Goal: Task Accomplishment & Management: Manage account settings

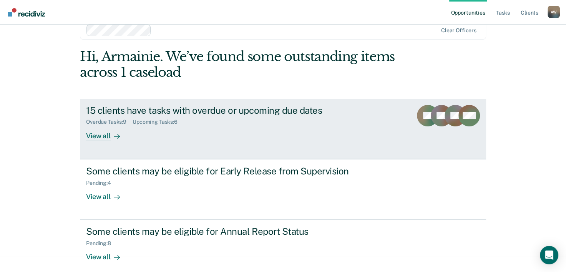
scroll to position [23, 0]
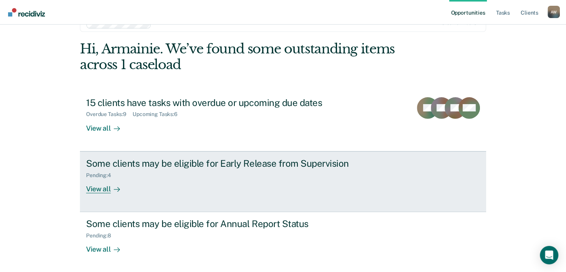
click at [257, 156] on link "Some clients may be eligible for Early Release from Supervision Pending : 4 Vie…" at bounding box center [283, 181] width 406 height 61
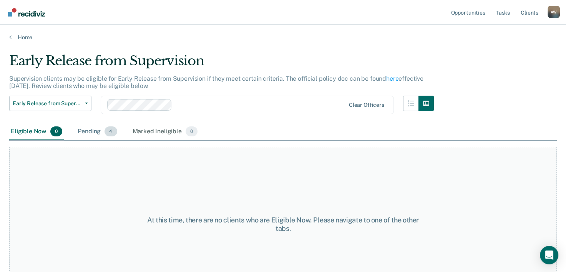
click at [78, 129] on div "Pending 4" at bounding box center [97, 131] width 42 height 17
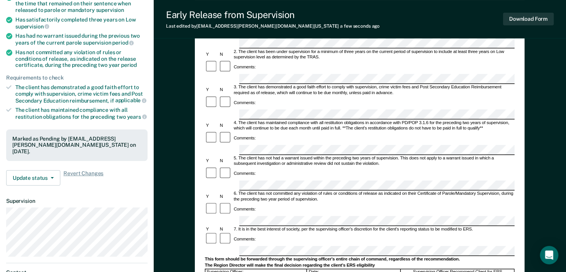
scroll to position [0, 34]
click at [566, 74] on html "Looks like you’re using Internet Explorer 11. For faster loading and a better e…" at bounding box center [283, 21] width 566 height 272
click at [537, 23] on button "Download Form" at bounding box center [528, 19] width 51 height 13
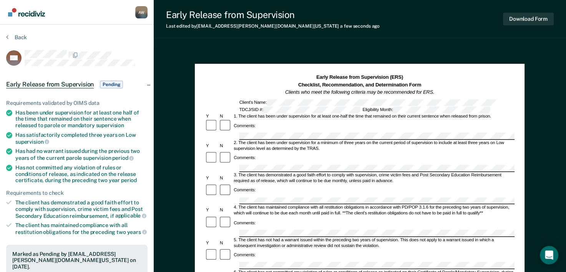
click at [18, 31] on section "Back MT Early Release from Supervision Pending Requirements validated by OIMS d…" at bounding box center [77, 233] width 154 height 417
click at [20, 38] on button "Back" at bounding box center [16, 37] width 21 height 7
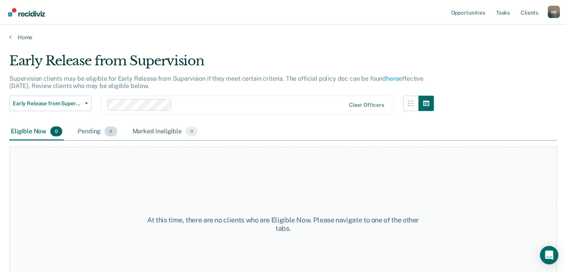
click at [83, 127] on div "Pending 4" at bounding box center [97, 131] width 42 height 17
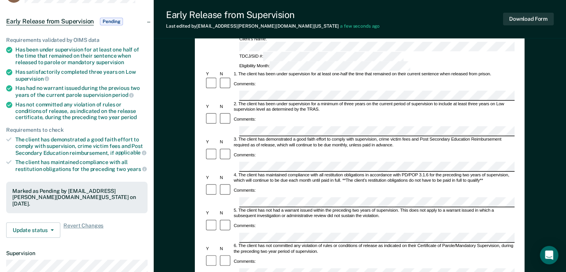
scroll to position [77, 0]
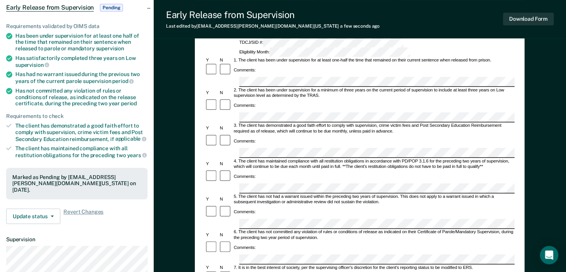
click at [434, 134] on div "Comments:" at bounding box center [360, 146] width 310 height 25
click at [523, 18] on button "Download Form" at bounding box center [528, 19] width 51 height 13
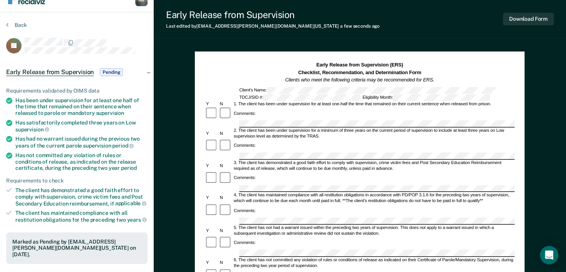
scroll to position [0, 0]
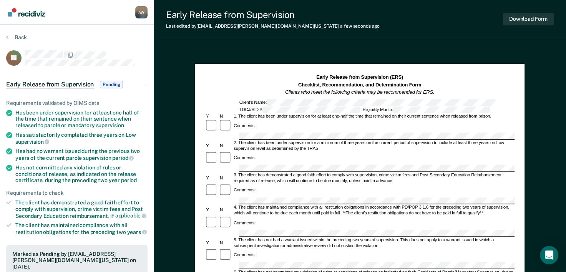
click at [14, 43] on div "Back" at bounding box center [76, 42] width 141 height 16
click at [17, 38] on button "Back" at bounding box center [16, 37] width 21 height 7
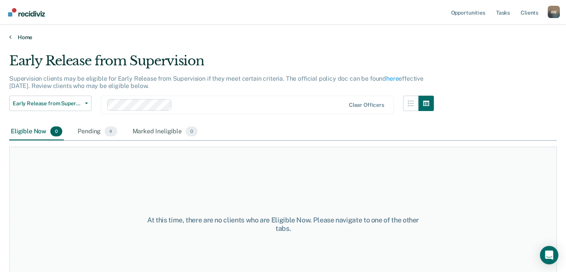
click at [27, 39] on link "Home" at bounding box center [283, 37] width 548 height 7
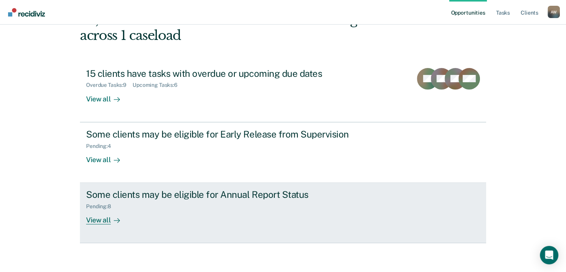
scroll to position [54, 0]
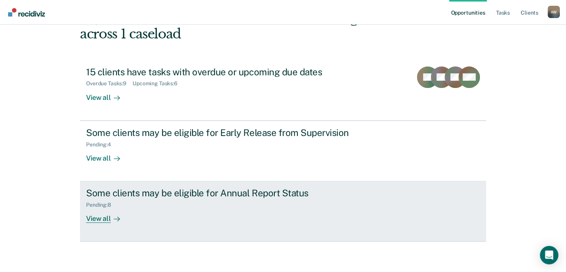
click at [140, 206] on div "Pending : 8" at bounding box center [221, 204] width 270 height 10
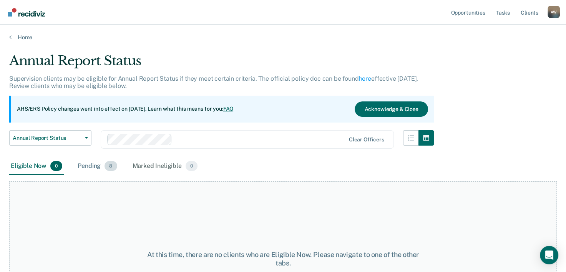
click at [95, 165] on div "Pending 8" at bounding box center [97, 166] width 42 height 17
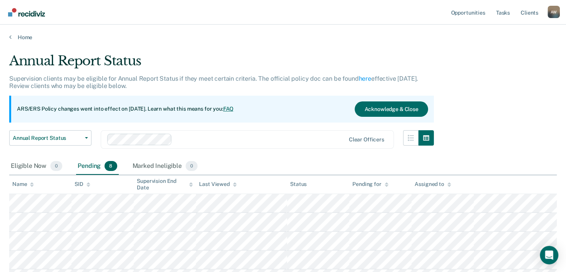
click at [27, 33] on div "Home" at bounding box center [283, 33] width 566 height 16
click at [27, 35] on link "Home" at bounding box center [283, 37] width 548 height 7
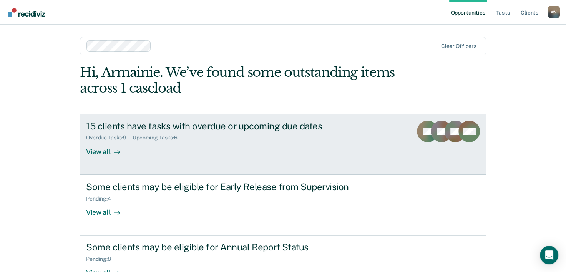
click at [318, 153] on div "15 clients have tasks with overdue or upcoming due dates Overdue Tasks : 9 Upco…" at bounding box center [230, 138] width 288 height 35
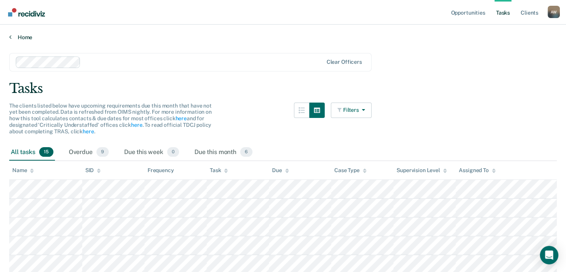
click at [19, 37] on link "Home" at bounding box center [283, 37] width 548 height 7
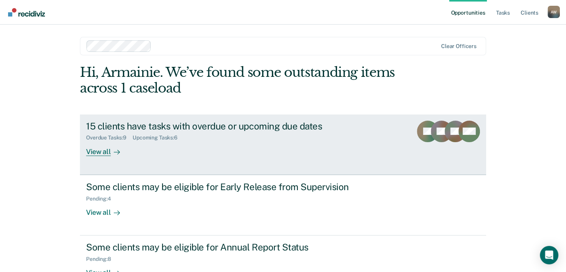
click at [131, 143] on div "15 clients have tasks with overdue or upcoming due dates Overdue Tasks : 9 Upco…" at bounding box center [230, 138] width 288 height 35
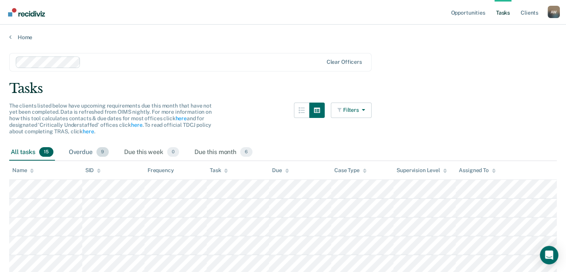
click at [90, 149] on div "Overdue 9" at bounding box center [88, 152] width 43 height 17
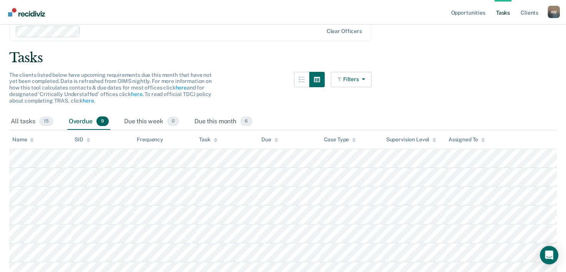
scroll to position [31, 0]
click at [24, 115] on div "All tasks 15" at bounding box center [32, 121] width 46 height 17
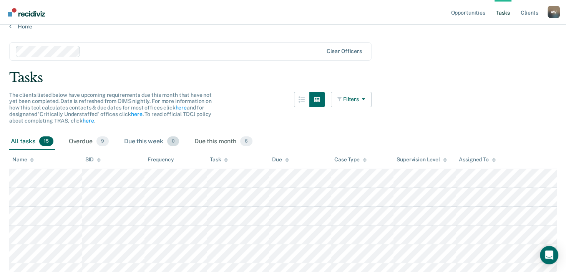
scroll to position [0, 0]
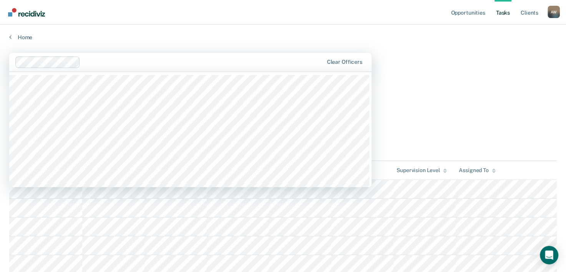
click at [127, 58] on div at bounding box center [203, 62] width 240 height 9
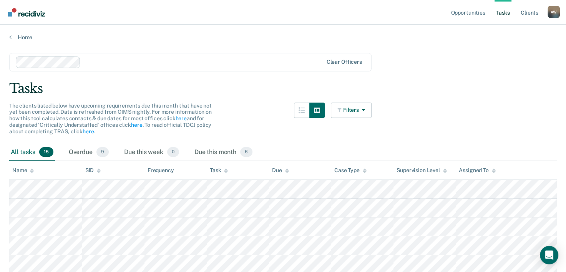
click at [211, 29] on div "Home" at bounding box center [283, 33] width 566 height 16
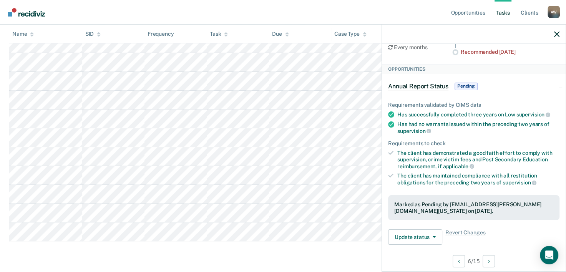
scroll to position [47, 0]
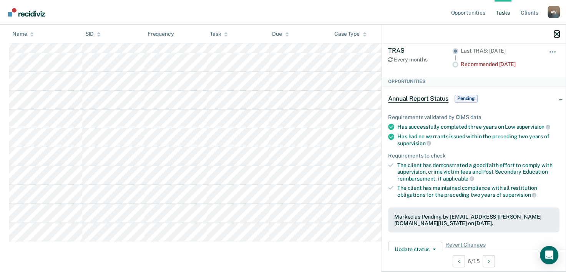
click at [557, 32] on button "button" at bounding box center [556, 34] width 5 height 7
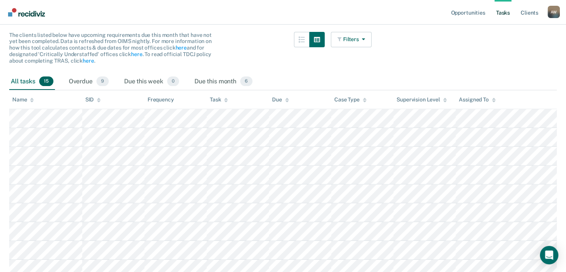
scroll to position [0, 0]
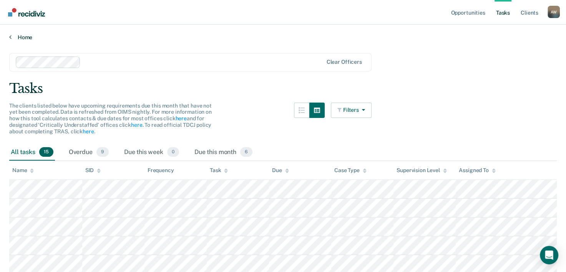
click at [21, 37] on link "Home" at bounding box center [283, 37] width 548 height 7
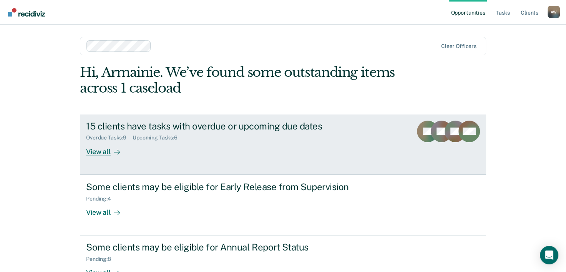
click at [251, 125] on div "15 clients have tasks with overdue or upcoming due dates" at bounding box center [221, 126] width 270 height 11
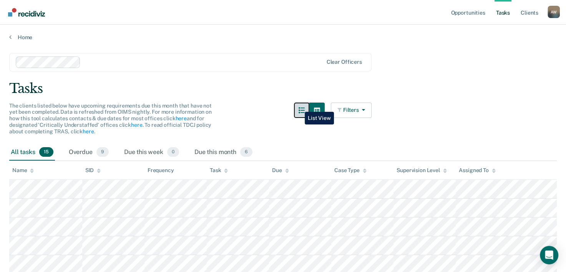
click at [299, 106] on button "button" at bounding box center [301, 110] width 15 height 15
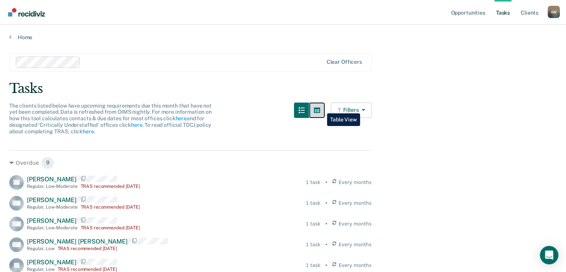
click at [320, 108] on icon "button" at bounding box center [317, 110] width 6 height 5
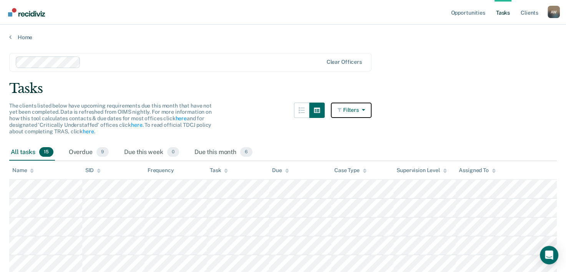
click at [355, 108] on button "Filters" at bounding box center [351, 110] width 41 height 15
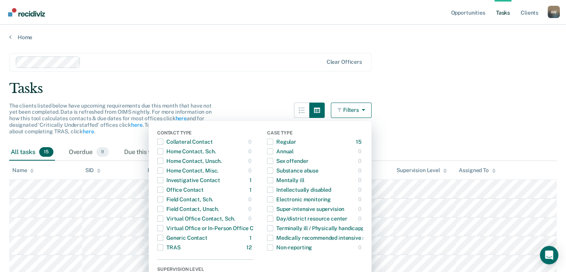
click at [355, 108] on button "Filters" at bounding box center [351, 110] width 41 height 15
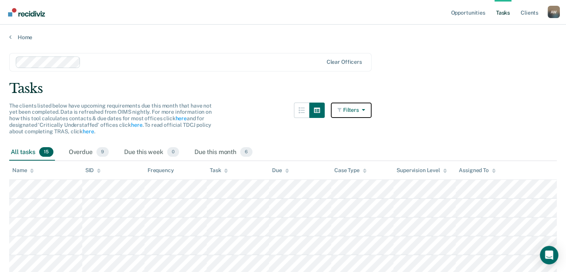
click at [355, 108] on button "Filters" at bounding box center [351, 110] width 41 height 15
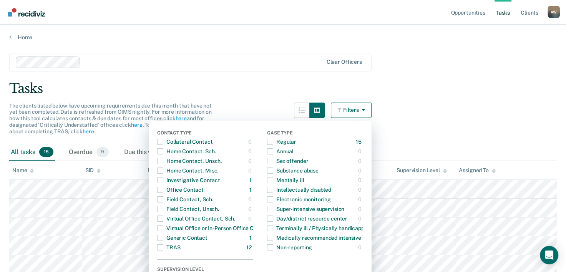
click at [355, 108] on button "Filters" at bounding box center [351, 110] width 41 height 15
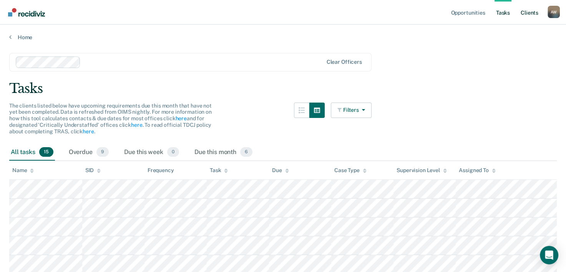
click at [522, 15] on link "Client s" at bounding box center [529, 12] width 21 height 25
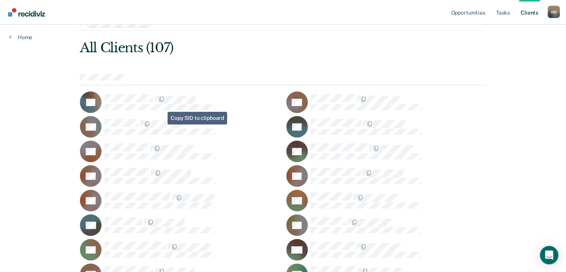
scroll to position [38, 0]
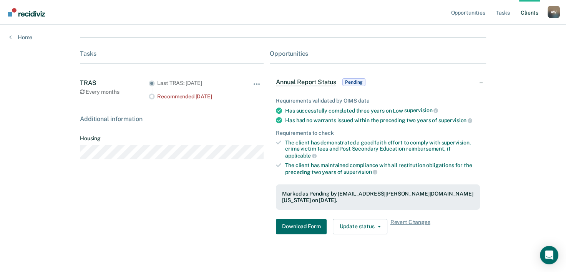
scroll to position [100, 0]
click at [307, 219] on button "Download Form" at bounding box center [301, 226] width 51 height 15
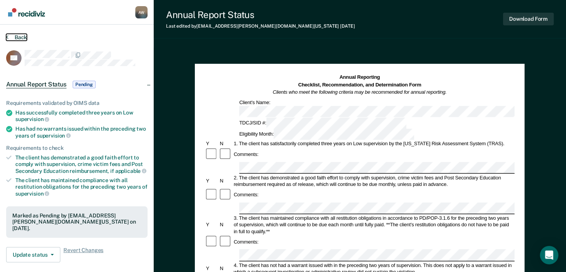
click at [17, 39] on button "Back" at bounding box center [16, 37] width 21 height 7
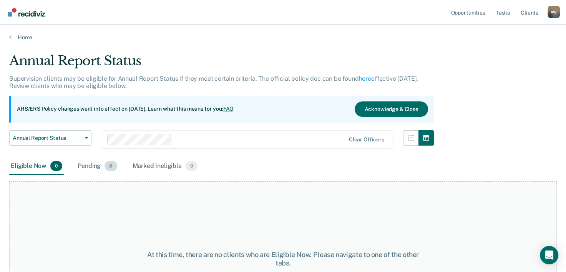
click at [95, 163] on div "Pending 8" at bounding box center [97, 166] width 42 height 17
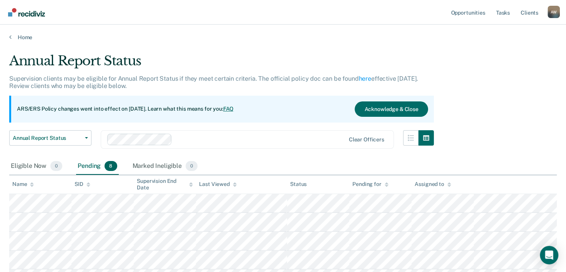
click at [548, 11] on div "A W" at bounding box center [554, 12] width 12 height 12
click at [518, 34] on link "Profile" at bounding box center [523, 31] width 62 height 7
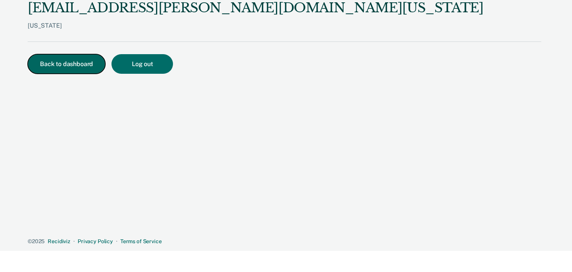
click at [78, 61] on button "Back to dashboard" at bounding box center [67, 64] width 78 height 20
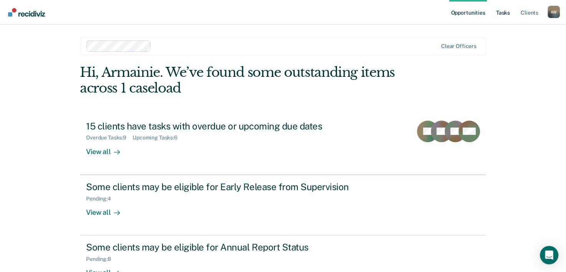
click at [502, 11] on link "Tasks" at bounding box center [503, 12] width 17 height 25
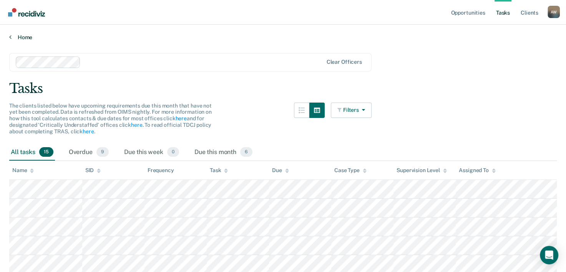
click at [16, 39] on link "Home" at bounding box center [283, 37] width 548 height 7
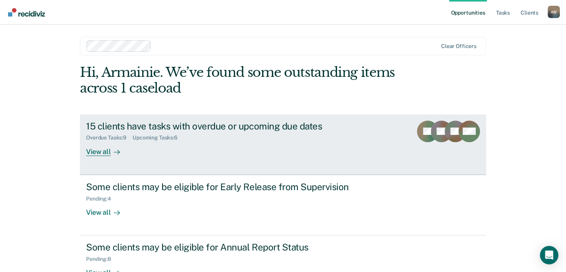
click at [201, 134] on div "Overdue Tasks : 9 Upcoming Tasks : 6" at bounding box center [221, 136] width 270 height 10
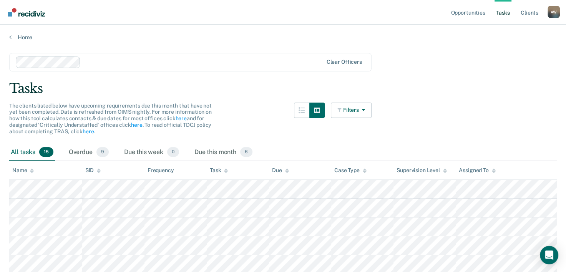
click at [35, 147] on div "All tasks 15" at bounding box center [32, 152] width 46 height 17
click at [141, 152] on div "Due this week 0" at bounding box center [152, 152] width 58 height 17
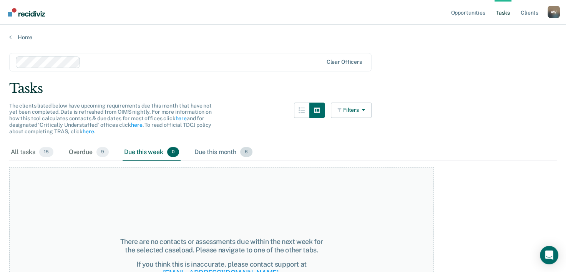
click at [206, 148] on div "Due this month 6" at bounding box center [223, 152] width 61 height 17
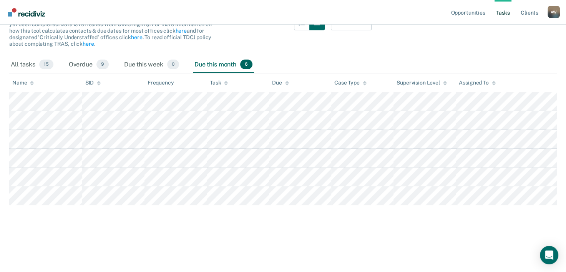
scroll to position [93, 0]
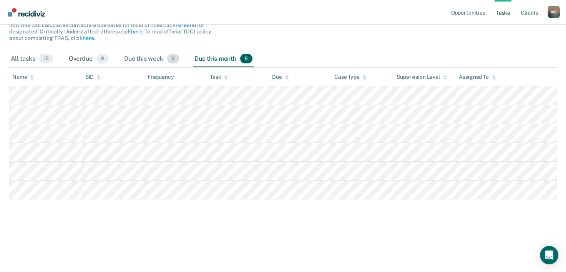
click at [142, 54] on div "Due this week 0" at bounding box center [152, 59] width 58 height 17
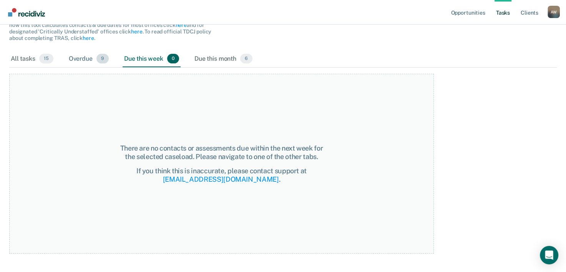
click at [73, 59] on div "Overdue 9" at bounding box center [88, 59] width 43 height 17
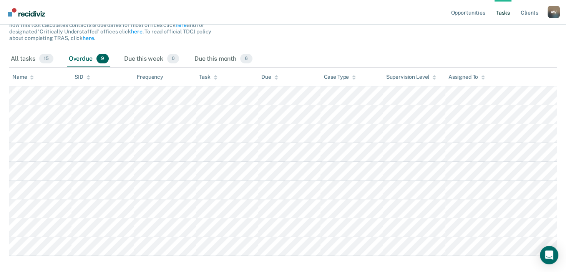
click at [8, 57] on main "Clear officers Tasks The clients listed below have upcoming requirements due th…" at bounding box center [283, 115] width 566 height 337
click at [14, 56] on div "All tasks 15" at bounding box center [32, 59] width 46 height 17
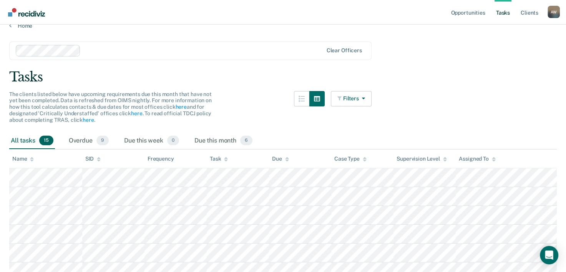
scroll to position [0, 0]
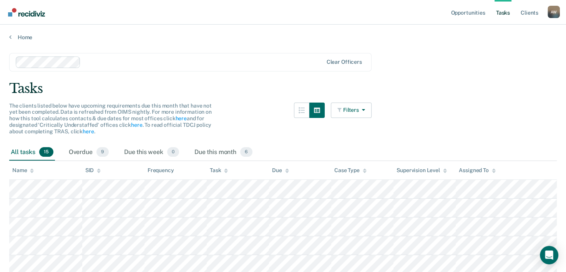
click at [20, 41] on main "Clear officers Tasks The clients listed below have upcoming requirements due th…" at bounding box center [283, 266] width 566 height 450
click at [25, 35] on link "Home" at bounding box center [283, 37] width 548 height 7
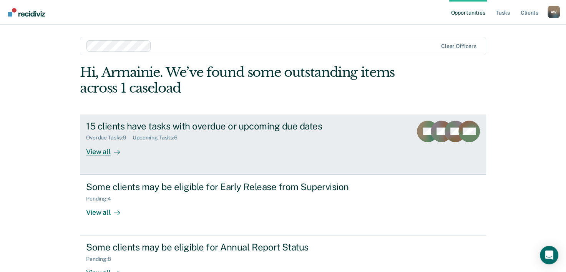
click at [148, 129] on div "15 clients have tasks with overdue or upcoming due dates" at bounding box center [221, 126] width 270 height 11
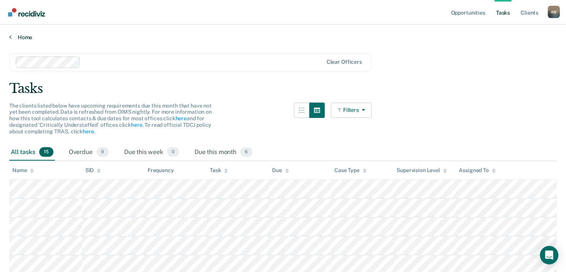
click at [20, 39] on link "Home" at bounding box center [283, 37] width 548 height 7
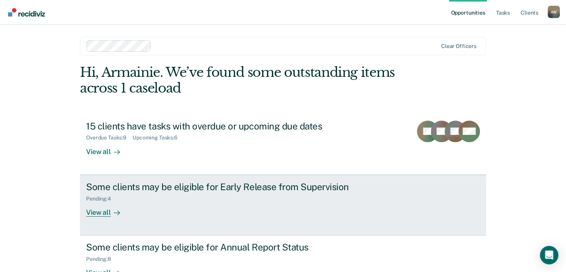
click at [161, 196] on div "Pending : 4" at bounding box center [221, 198] width 270 height 10
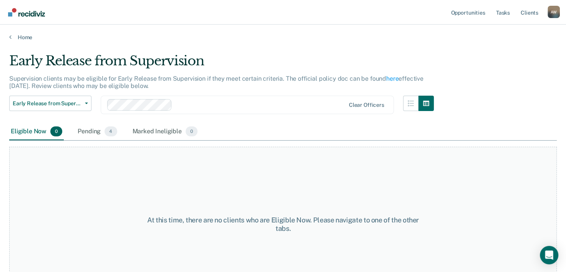
click at [73, 128] on div "Eligible Now 0 Pending 4 Marked Ineligible 0" at bounding box center [104, 131] width 190 height 17
click at [80, 130] on div "Pending 4" at bounding box center [97, 131] width 42 height 17
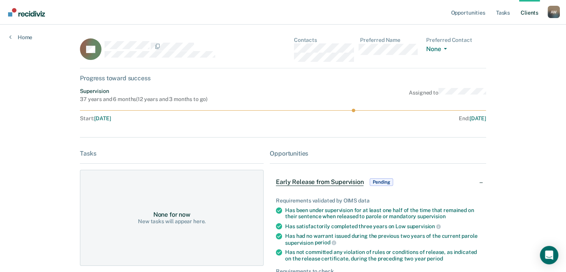
click at [96, 77] on div "Progress toward success" at bounding box center [283, 78] width 406 height 7
drag, startPoint x: 118, startPoint y: 58, endPoint x: 101, endPoint y: 58, distance: 16.9
click at [101, 58] on div "LR" at bounding box center [171, 49] width 182 height 25
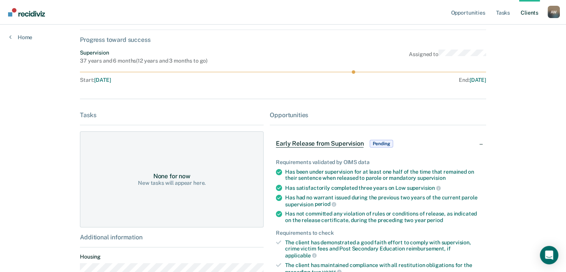
drag, startPoint x: 354, startPoint y: 70, endPoint x: 419, endPoint y: 72, distance: 65.0
click at [419, 72] on div "Supervision 37 years and 6 months ( 12 years and 3 months to go ) Assigned to S…" at bounding box center [283, 68] width 406 height 37
click at [332, 81] on div "End : Dec 29, 2037" at bounding box center [386, 80] width 200 height 7
click at [509, 14] on link "Tasks" at bounding box center [503, 12] width 17 height 25
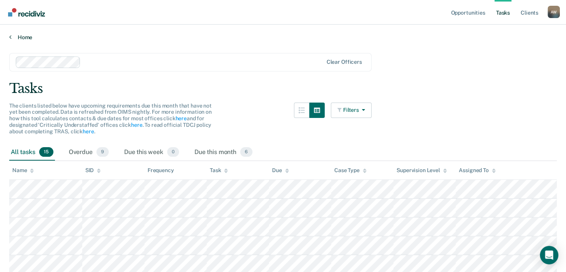
click at [19, 35] on link "Home" at bounding box center [283, 37] width 548 height 7
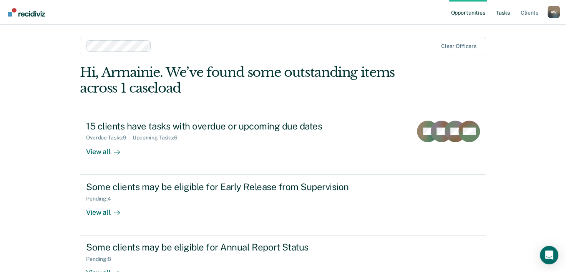
click at [511, 13] on link "Tasks" at bounding box center [503, 12] width 17 height 25
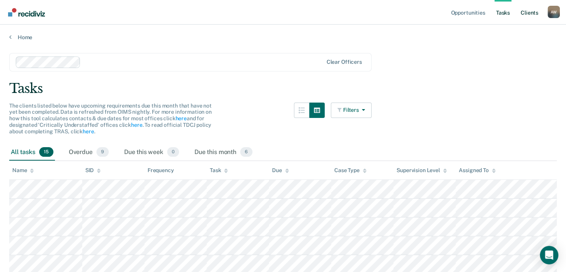
click at [527, 14] on link "Client s" at bounding box center [529, 12] width 21 height 25
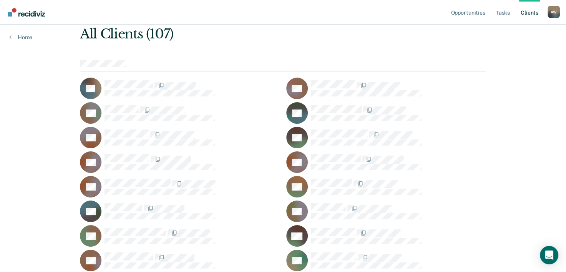
scroll to position [77, 0]
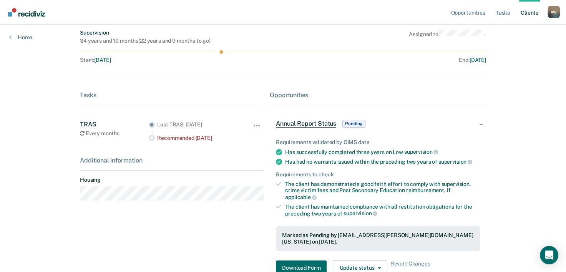
scroll to position [77, 0]
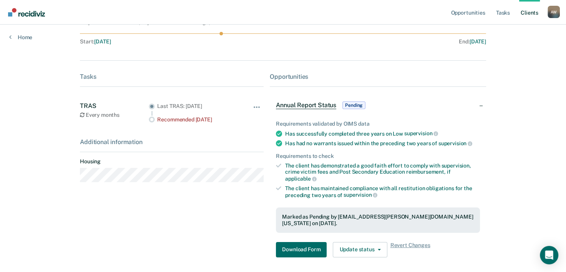
click at [175, 120] on div "Recommended 4 months ago" at bounding box center [198, 119] width 83 height 7
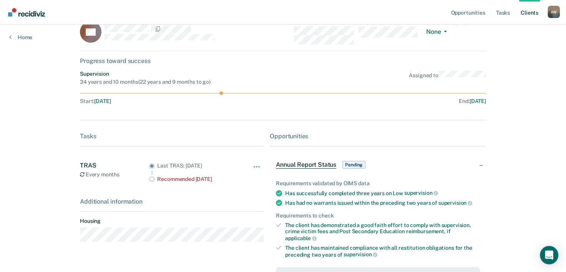
scroll to position [0, 0]
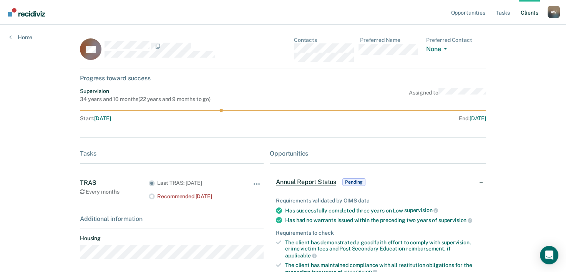
click at [8, 35] on div "Home" at bounding box center [21, 33] width 42 height 16
click at [14, 38] on link "Home" at bounding box center [20, 37] width 23 height 7
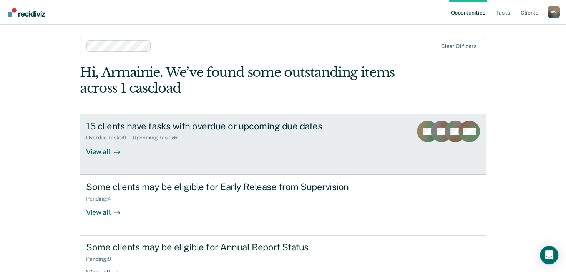
click at [174, 124] on div "15 clients have tasks with overdue or upcoming due dates" at bounding box center [221, 126] width 270 height 11
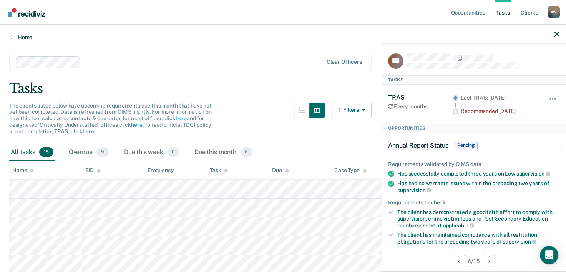
click at [20, 35] on link "Home" at bounding box center [283, 37] width 548 height 7
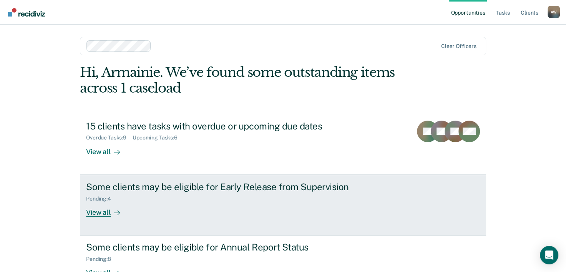
click at [111, 208] on div at bounding box center [115, 212] width 9 height 9
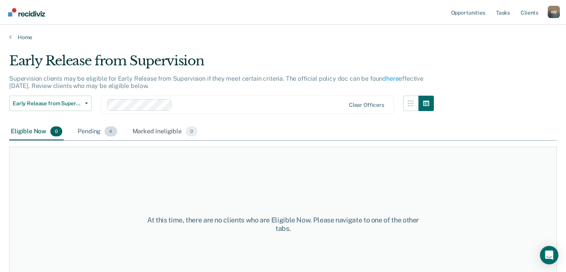
click at [96, 126] on div "Pending 4" at bounding box center [97, 131] width 42 height 17
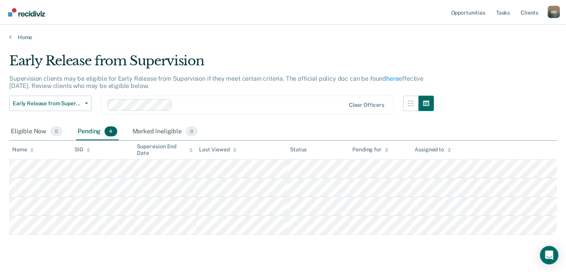
click at [17, 33] on div "Home" at bounding box center [283, 33] width 566 height 16
click at [22, 50] on main "Early Release from Supervision Supervision clients may be eligible for Early Re…" at bounding box center [283, 164] width 566 height 247
click at [22, 43] on main "Early Release from Supervision Supervision clients may be eligible for Early Re…" at bounding box center [283, 164] width 566 height 247
click at [21, 36] on link "Home" at bounding box center [283, 37] width 548 height 7
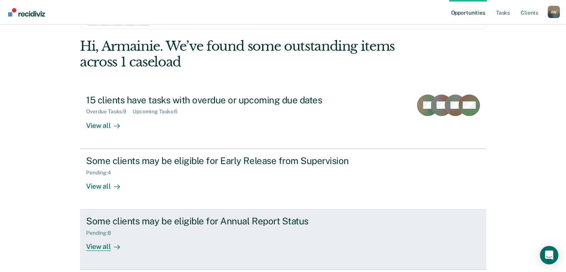
scroll to position [54, 0]
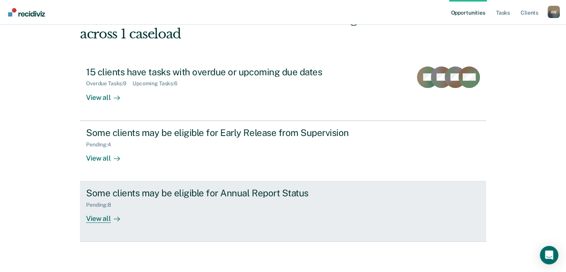
click at [137, 201] on div "Pending : 8" at bounding box center [221, 204] width 270 height 10
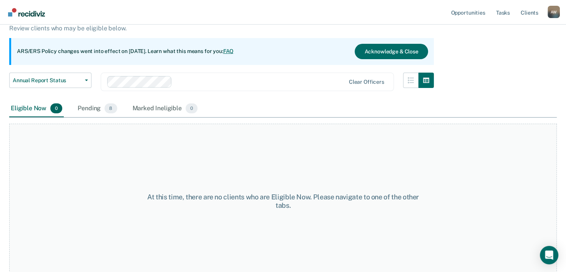
scroll to position [64, 0]
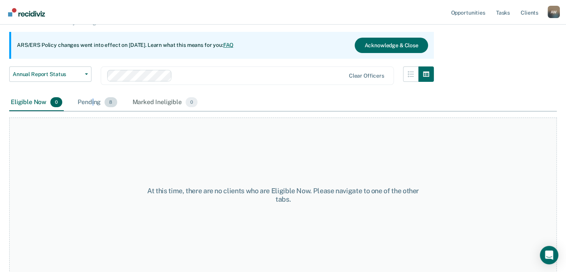
click at [92, 101] on div "Pending 8" at bounding box center [97, 102] width 42 height 17
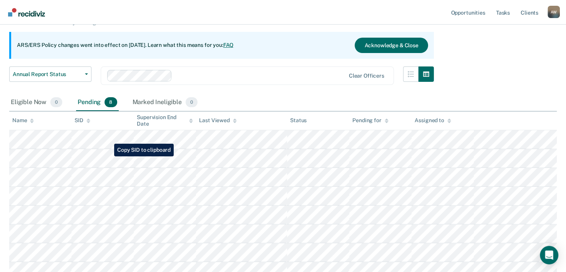
scroll to position [102, 0]
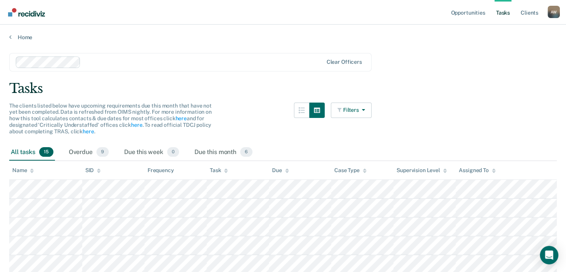
click at [18, 31] on div "Home" at bounding box center [283, 33] width 566 height 16
click at [18, 35] on link "Home" at bounding box center [283, 37] width 548 height 7
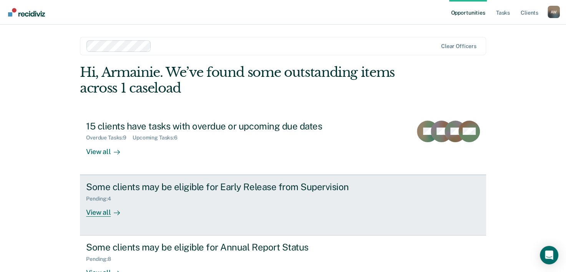
click at [134, 196] on div "Pending : 4" at bounding box center [221, 198] width 270 height 10
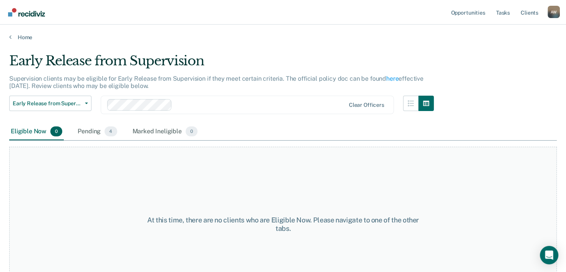
click at [88, 121] on div "Early Release from Supervision Early Release from Supervision Annual Report Sta…" at bounding box center [50, 110] width 82 height 28
click at [83, 133] on div "Pending 4" at bounding box center [97, 131] width 42 height 17
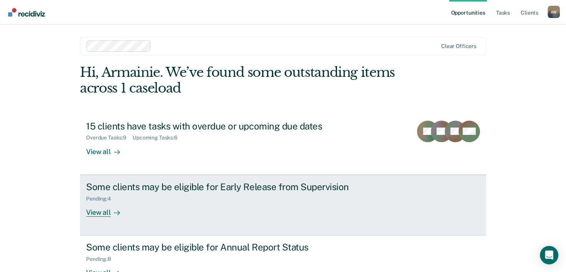
scroll to position [23, 0]
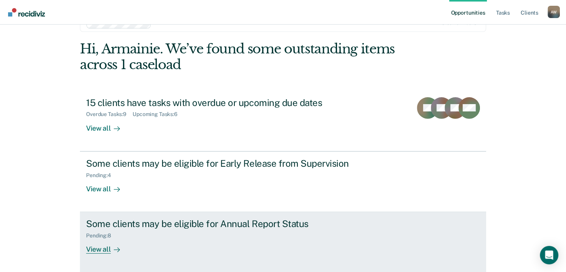
click at [231, 226] on div "Some clients may be eligible for Annual Report Status" at bounding box center [221, 223] width 270 height 11
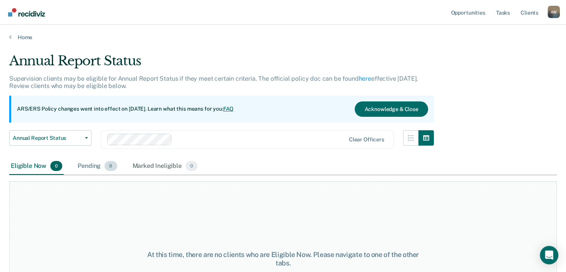
click at [90, 168] on div "Pending 8" at bounding box center [97, 166] width 42 height 17
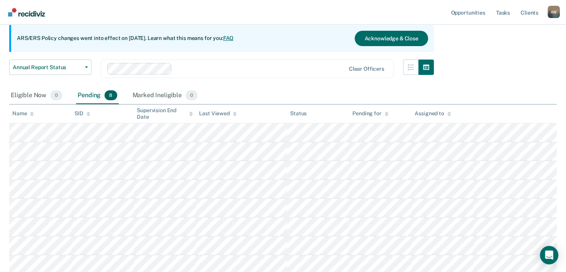
scroll to position [77, 0]
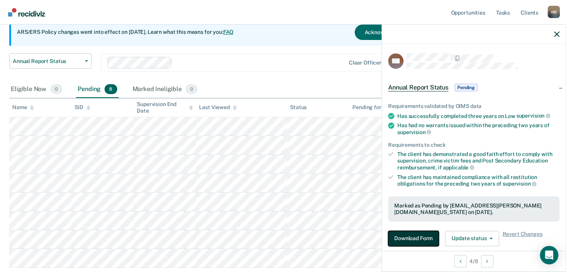
click at [397, 234] on button "Download Form" at bounding box center [413, 238] width 51 height 15
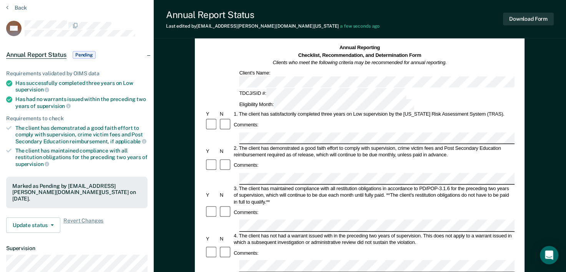
scroll to position [38, 0]
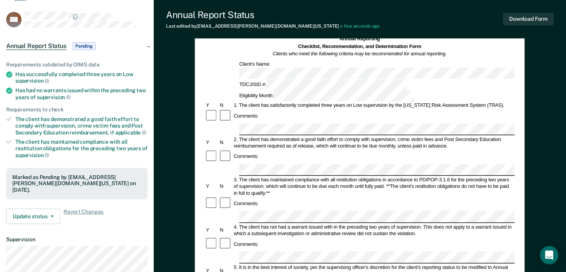
click at [227, 150] on div at bounding box center [226, 157] width 14 height 14
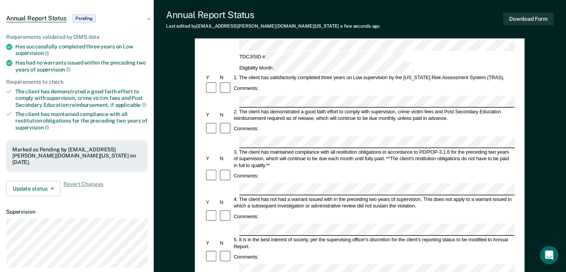
scroll to position [77, 0]
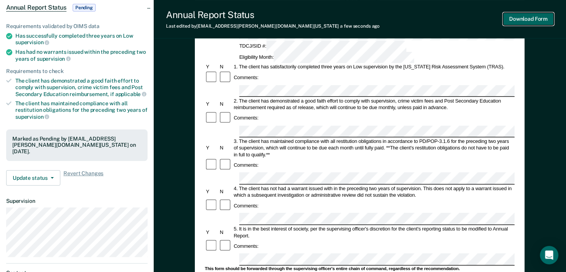
click at [538, 17] on button "Download Form" at bounding box center [528, 19] width 51 height 13
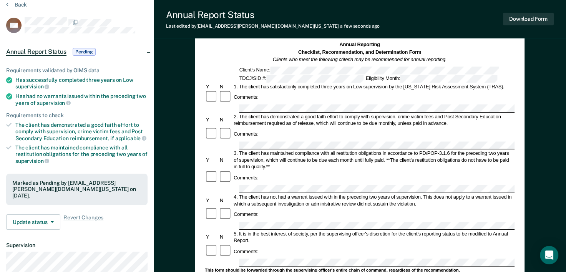
scroll to position [0, 0]
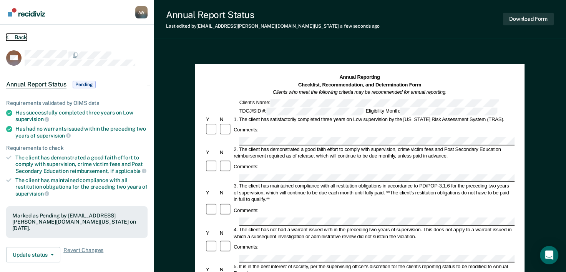
click at [25, 38] on button "Back" at bounding box center [16, 37] width 21 height 7
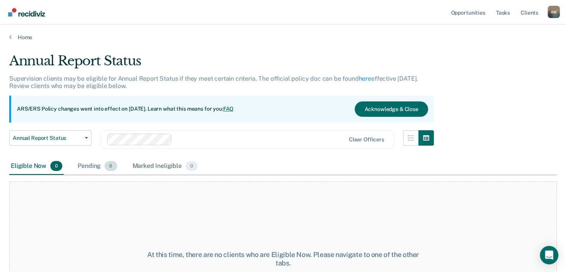
click at [83, 171] on div "Pending 8" at bounding box center [97, 166] width 42 height 17
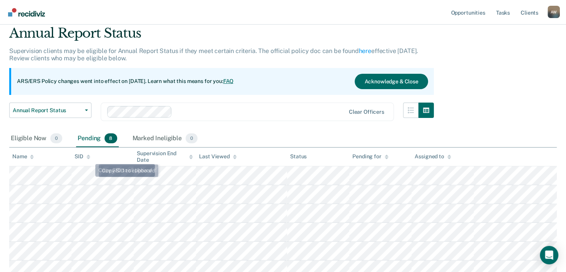
scroll to position [115, 0]
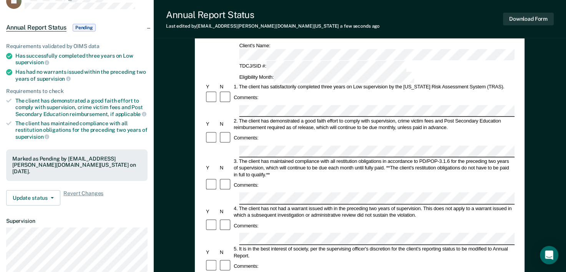
scroll to position [38, 0]
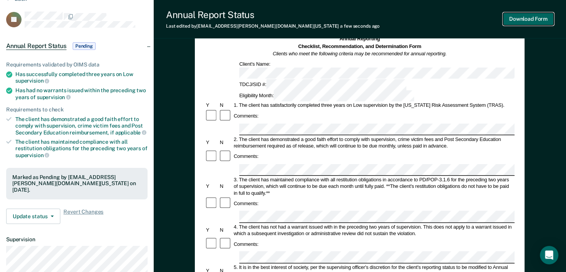
click at [528, 18] on button "Download Form" at bounding box center [528, 19] width 51 height 13
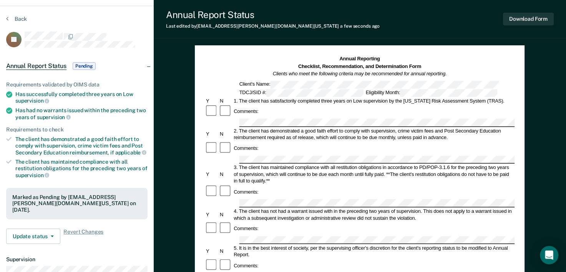
scroll to position [0, 0]
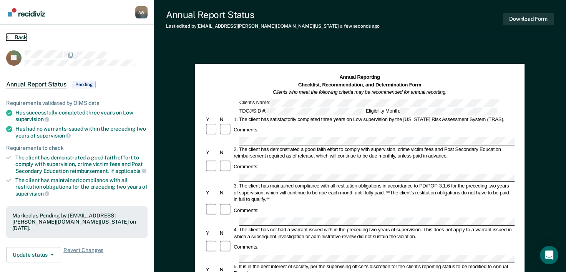
click at [23, 40] on button "Back" at bounding box center [16, 37] width 21 height 7
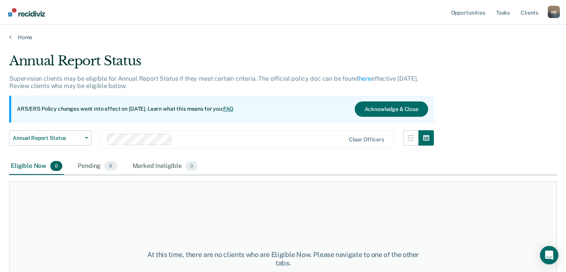
click at [23, 41] on main "Annual Report Status Supervision clients may be eligible for Annual Report Stat…" at bounding box center [283, 155] width 566 height 229
drag, startPoint x: 23, startPoint y: 41, endPoint x: 20, endPoint y: 31, distance: 10.7
click at [20, 31] on div "Home" at bounding box center [283, 33] width 566 height 16
click at [14, 37] on link "Home" at bounding box center [283, 37] width 548 height 7
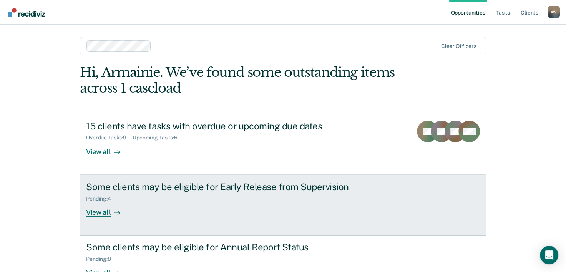
click at [96, 210] on div "View all" at bounding box center [107, 209] width 43 height 15
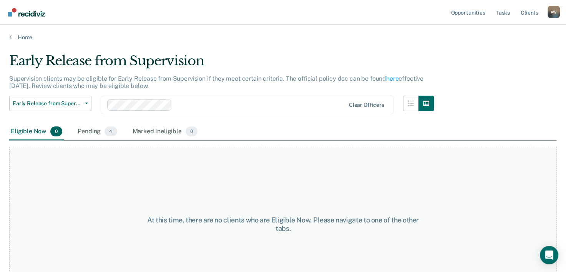
click at [82, 139] on div "Eligible Now 0 Pending 4 Marked Ineligible 0" at bounding box center [283, 131] width 548 height 17
click at [88, 132] on div "Pending 4" at bounding box center [97, 131] width 42 height 17
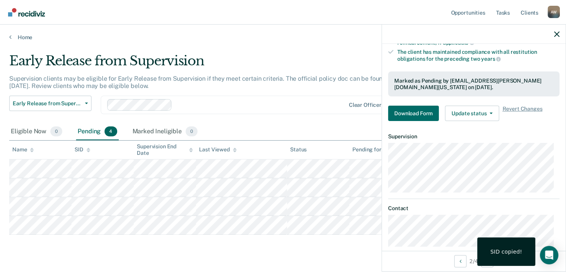
scroll to position [178, 0]
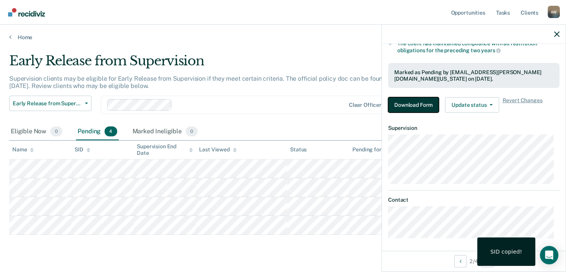
click at [410, 101] on button "Download Form" at bounding box center [413, 104] width 51 height 15
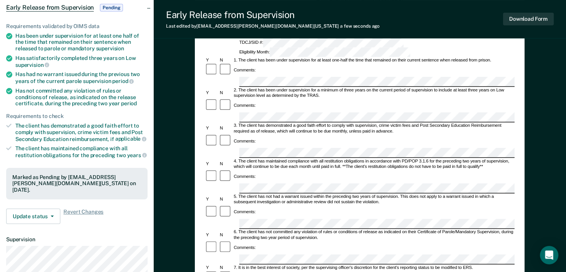
scroll to position [0, 11]
click at [533, 113] on div "Early Release from Supervision (ERS) Checklist, Recommendation, and Determinati…" at bounding box center [360, 224] width 412 height 506
click at [521, 20] on button "Download Form" at bounding box center [528, 19] width 51 height 13
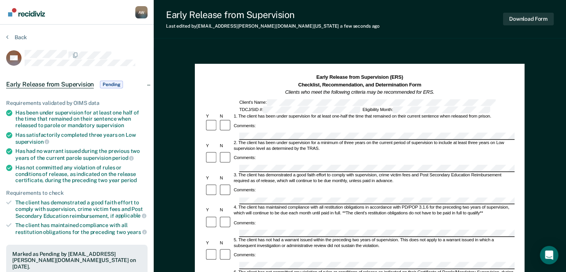
click at [5, 35] on section "Back MT Early Release from Supervision Pending Requirements validated by OIMS d…" at bounding box center [77, 233] width 154 height 417
click at [13, 36] on button "Back" at bounding box center [16, 37] width 21 height 7
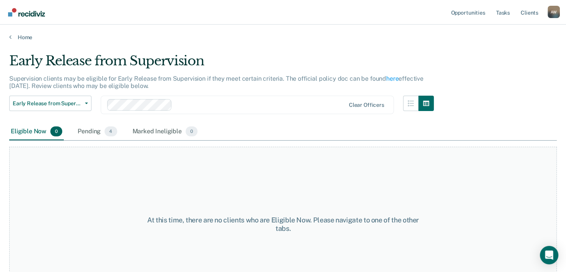
click at [23, 33] on div "Home" at bounding box center [283, 33] width 566 height 16
click at [13, 41] on main "Early Release from Supervision Supervision clients may be eligible for Early Re…" at bounding box center [283, 155] width 566 height 229
click at [20, 38] on link "Home" at bounding box center [283, 37] width 548 height 7
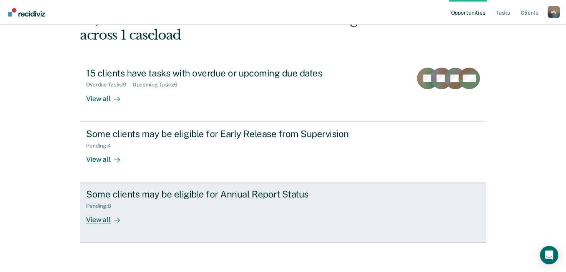
scroll to position [54, 0]
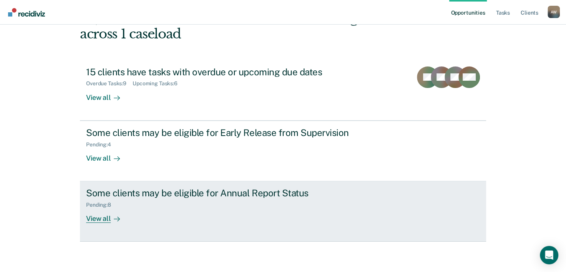
click at [200, 198] on div "Some clients may be eligible for Annual Report Status" at bounding box center [221, 193] width 270 height 11
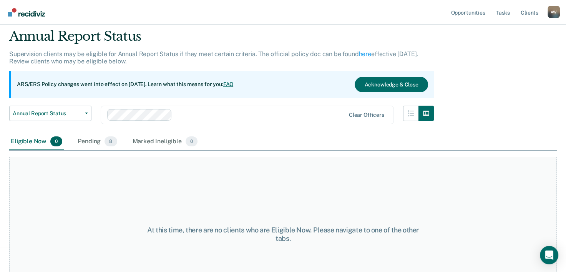
scroll to position [38, 0]
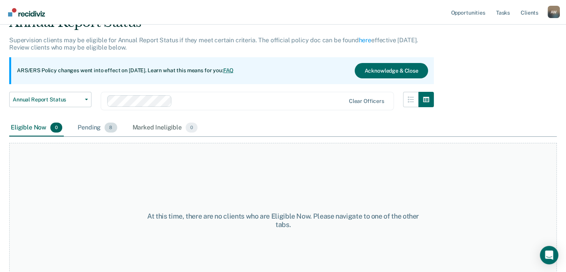
click at [95, 132] on div "Pending 8" at bounding box center [97, 128] width 42 height 17
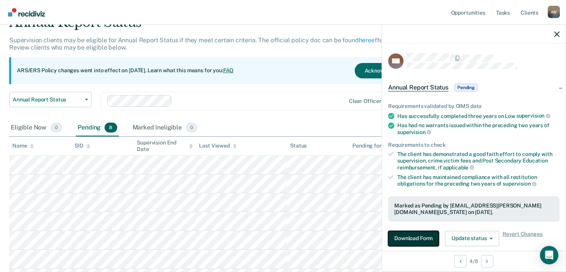
click at [403, 232] on button "Download Form" at bounding box center [413, 238] width 51 height 15
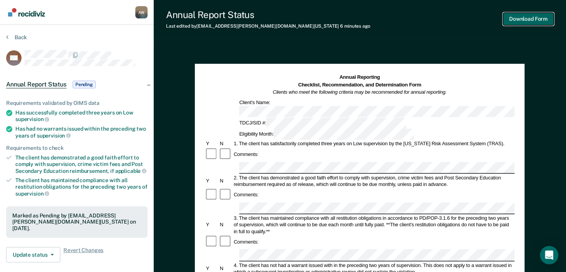
click at [521, 23] on button "Download Form" at bounding box center [528, 19] width 51 height 13
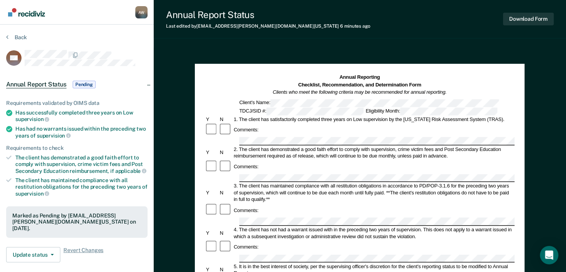
click at [15, 40] on div "Back" at bounding box center [76, 42] width 141 height 16
click at [16, 35] on button "Back" at bounding box center [16, 37] width 21 height 7
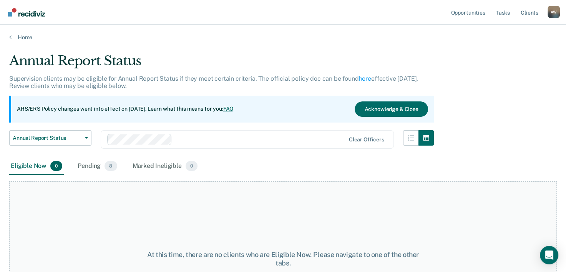
click at [22, 44] on main "Annual Report Status Supervision clients may be eligible for Annual Report Stat…" at bounding box center [283, 155] width 566 height 229
click at [23, 41] on main "Annual Report Status Supervision clients may be eligible for Annual Report Stat…" at bounding box center [283, 155] width 566 height 229
click at [27, 35] on link "Home" at bounding box center [283, 37] width 548 height 7
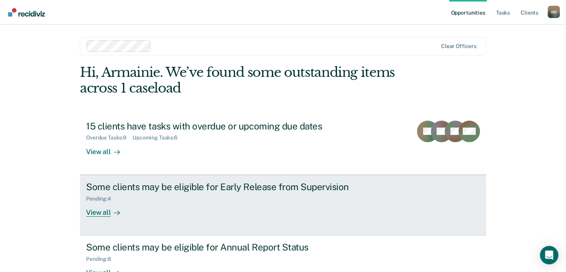
click at [154, 191] on div "Some clients may be eligible for Early Release from Supervision" at bounding box center [221, 186] width 270 height 11
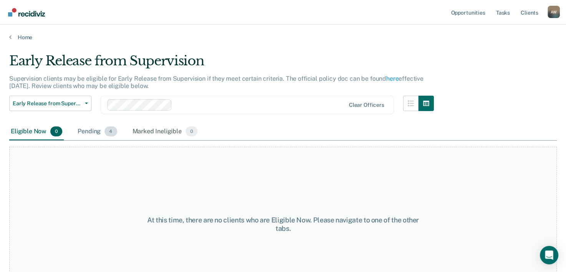
click at [91, 132] on div "Pending 4" at bounding box center [97, 131] width 42 height 17
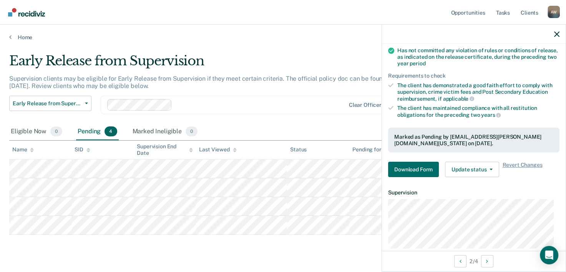
scroll to position [115, 0]
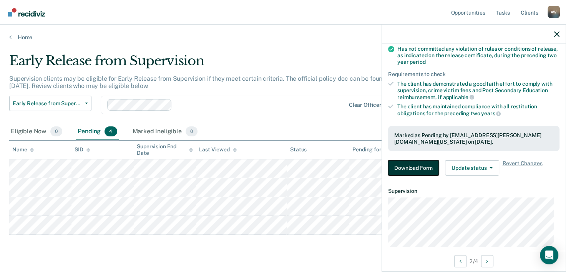
click at [390, 164] on button "Download Form" at bounding box center [413, 167] width 51 height 15
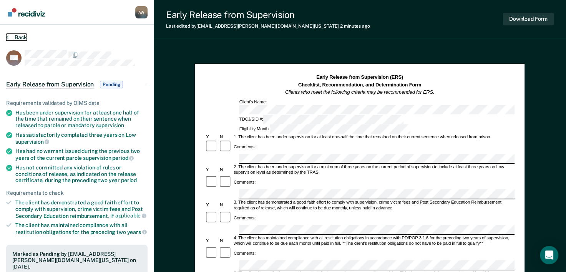
click at [15, 37] on button "Back" at bounding box center [16, 37] width 21 height 7
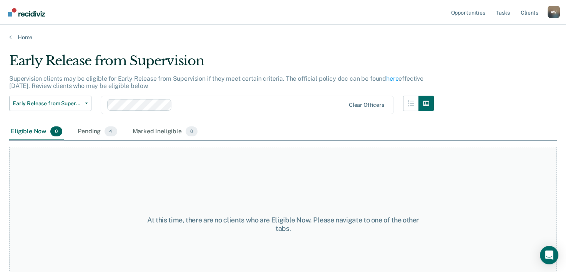
click at [44, 130] on div "Eligible Now 0" at bounding box center [36, 131] width 55 height 17
click at [20, 41] on main "Early Release from Supervision Supervision clients may be eligible for Early Re…" at bounding box center [283, 155] width 566 height 229
click at [23, 38] on link "Home" at bounding box center [283, 37] width 548 height 7
